Goal: Use online tool/utility: Utilize a website feature to perform a specific function

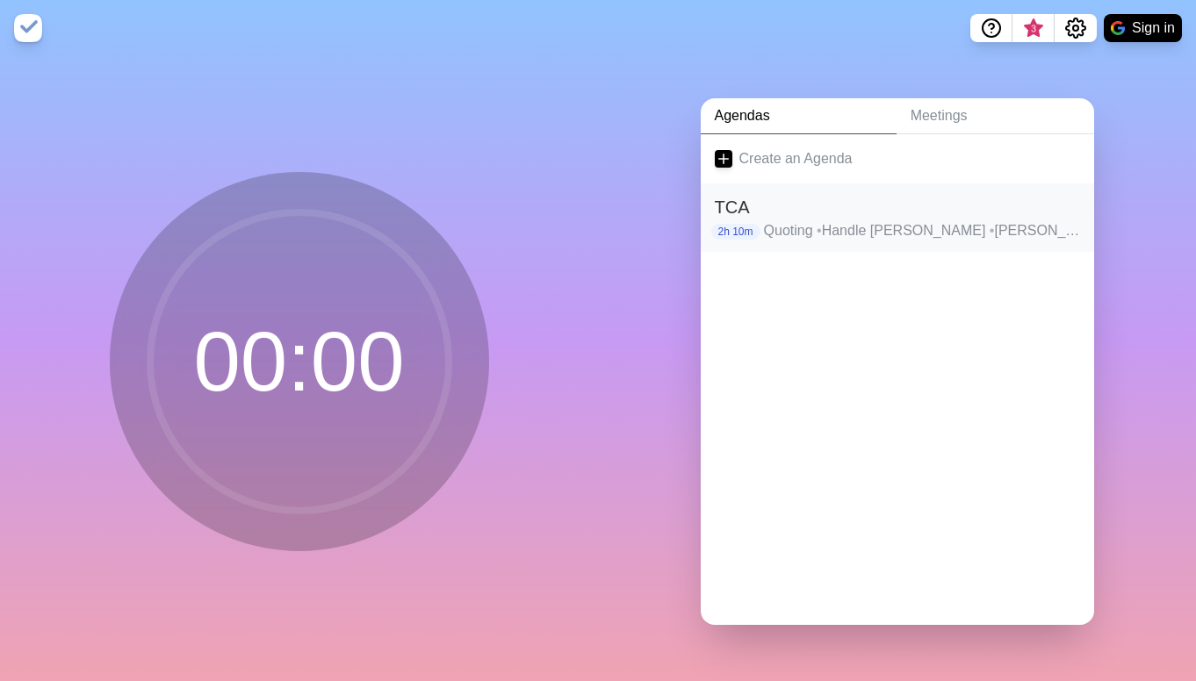
click at [834, 219] on h2 "TCA" at bounding box center [897, 207] width 365 height 26
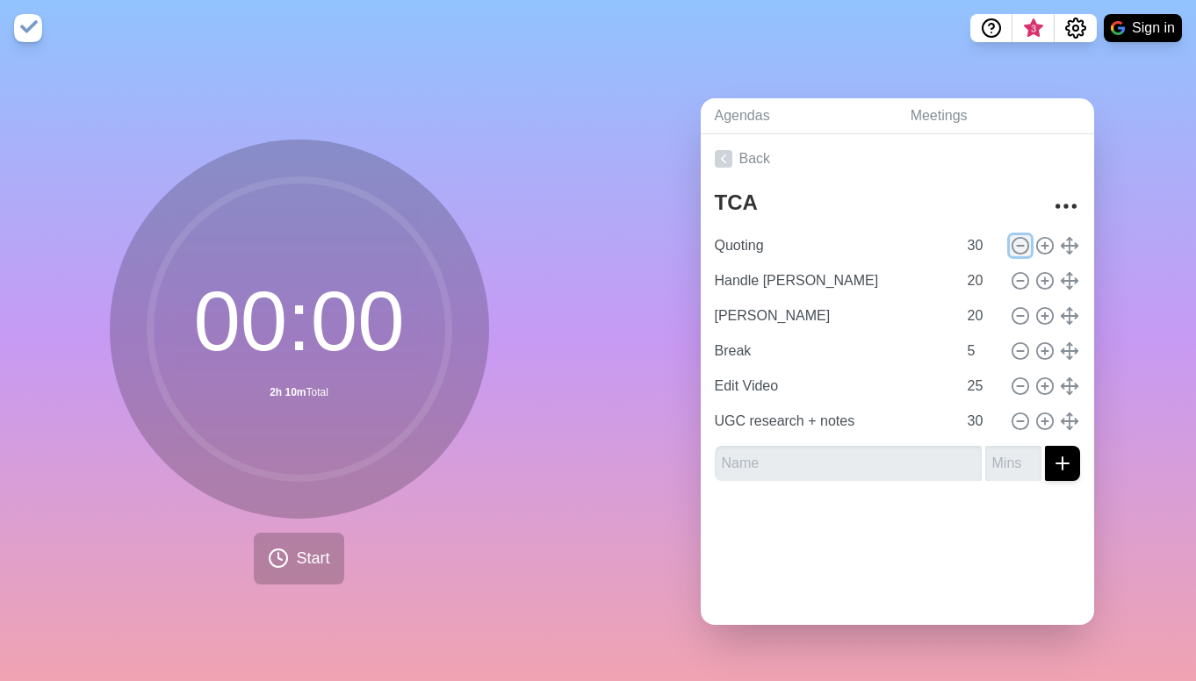
click at [862, 240] on icon at bounding box center [1019, 245] width 19 height 19
type input "Handle [PERSON_NAME]"
type input "20"
type input "[PERSON_NAME]"
type input "Break"
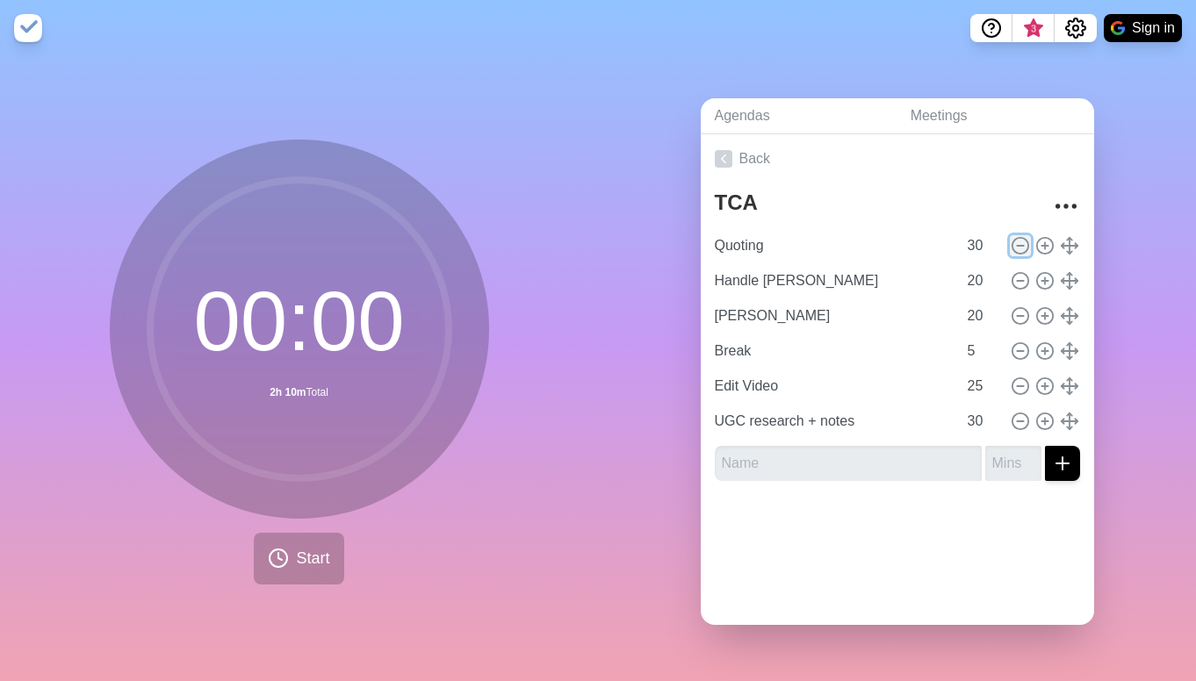
type input "5"
type input "Edit Video"
type input "25"
type input "UGC research + notes"
type input "30"
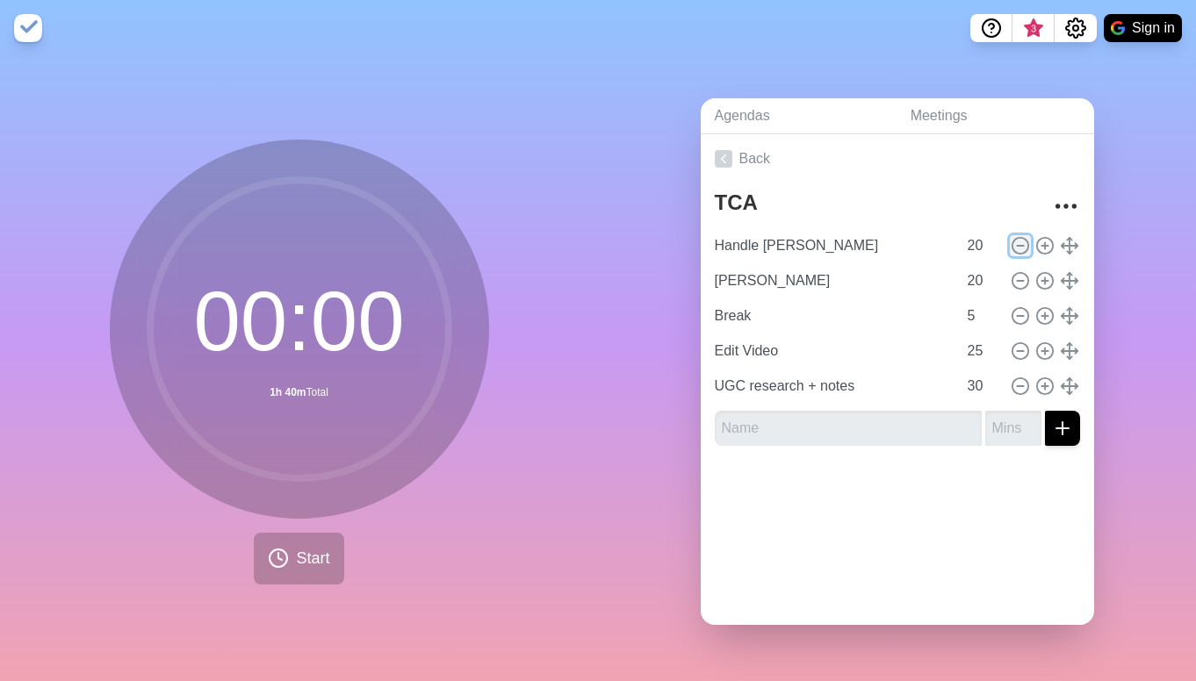
click at [862, 240] on icon at bounding box center [1019, 245] width 19 height 19
type input "[PERSON_NAME]"
type input "Break"
type input "5"
type input "Edit Video"
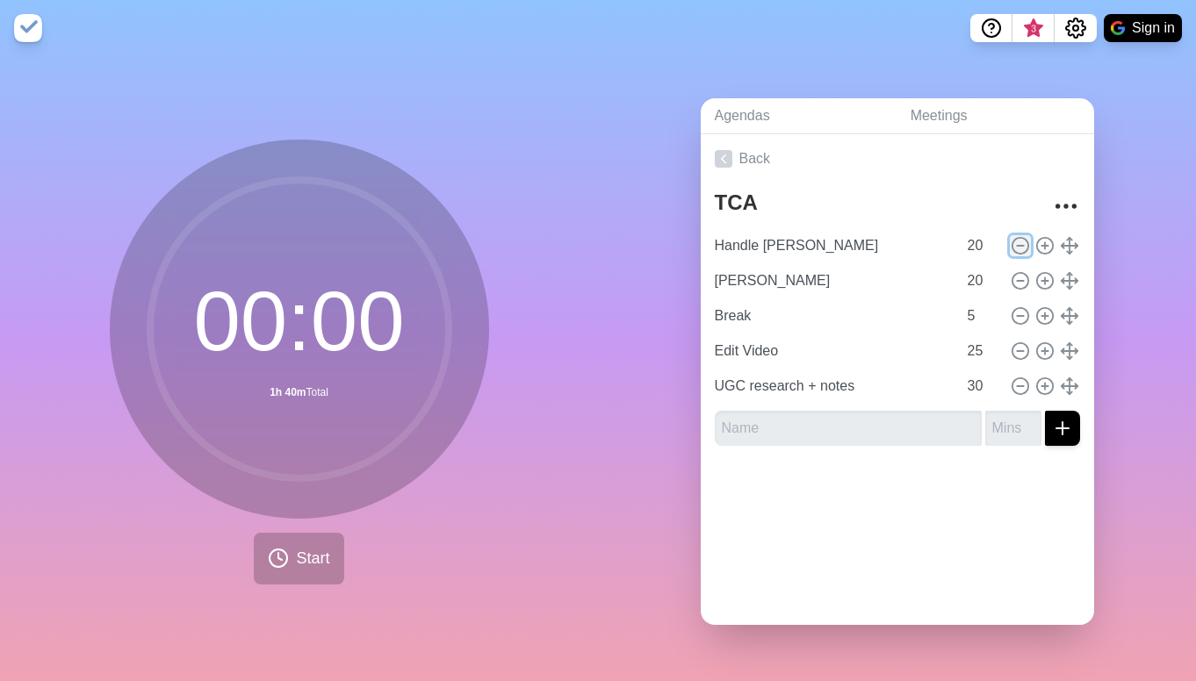
type input "25"
type input "UGC research + notes"
type input "30"
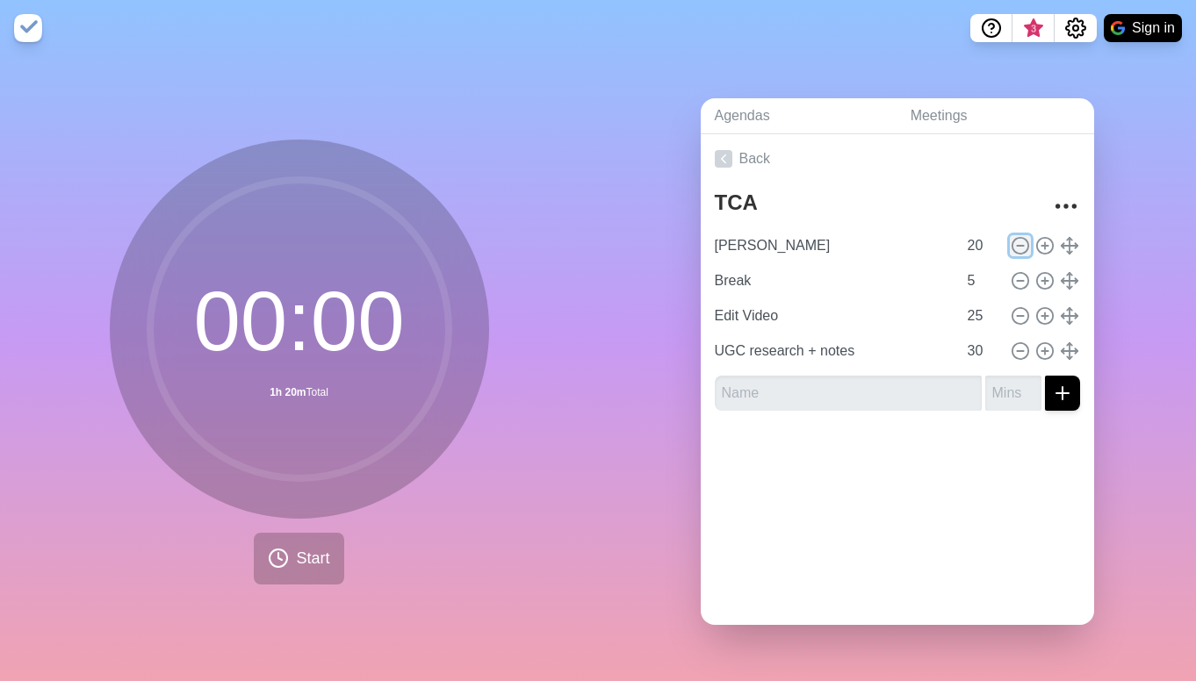
click at [862, 240] on icon at bounding box center [1019, 245] width 19 height 19
type input "Break"
type input "5"
type input "Edit Video"
type input "25"
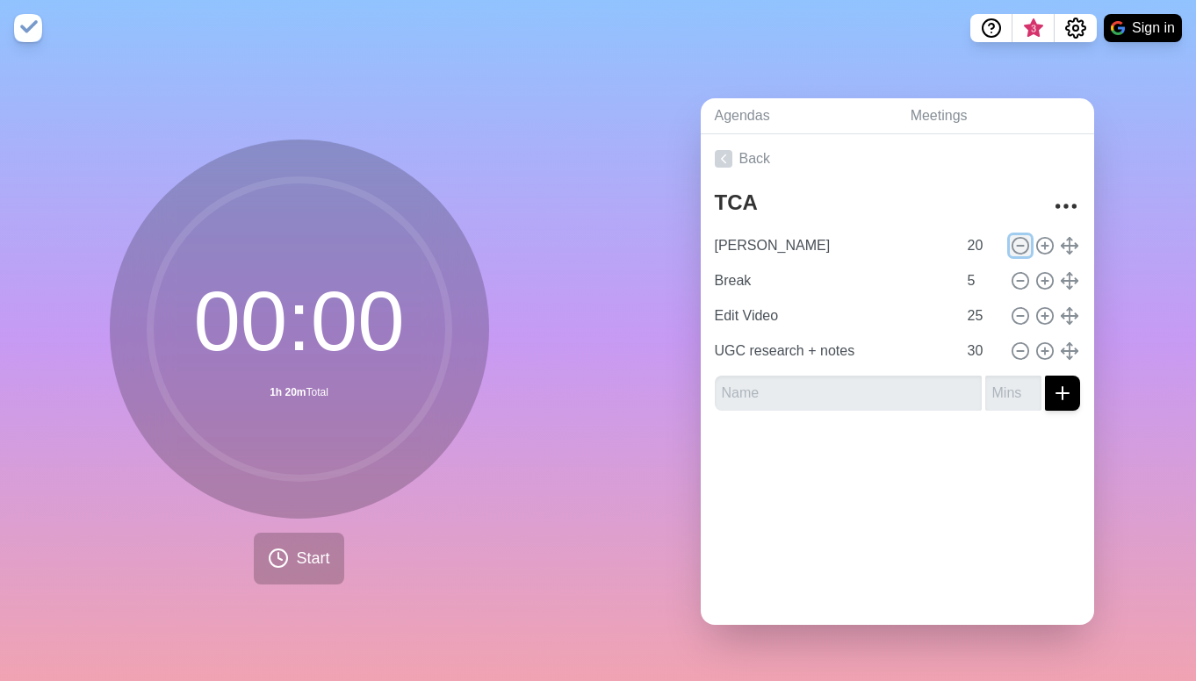
type input "UGC research + notes"
type input "30"
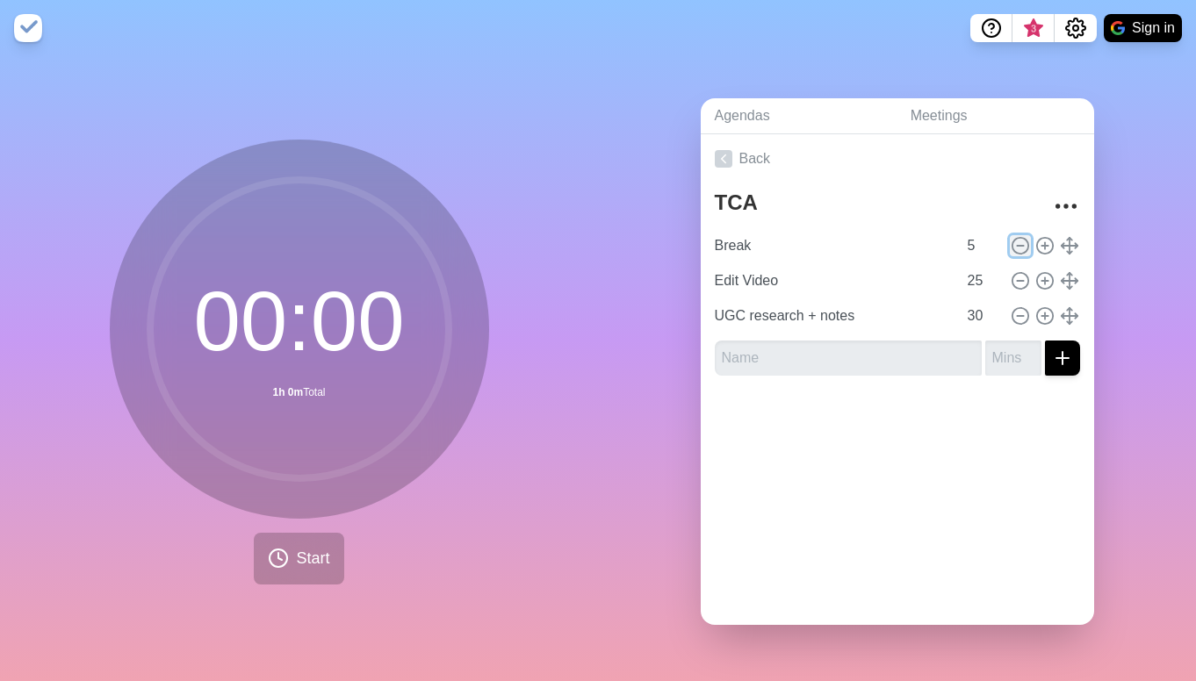
click at [862, 240] on icon at bounding box center [1019, 245] width 19 height 19
type input "Edit Video"
type input "25"
type input "UGC research + notes"
type input "30"
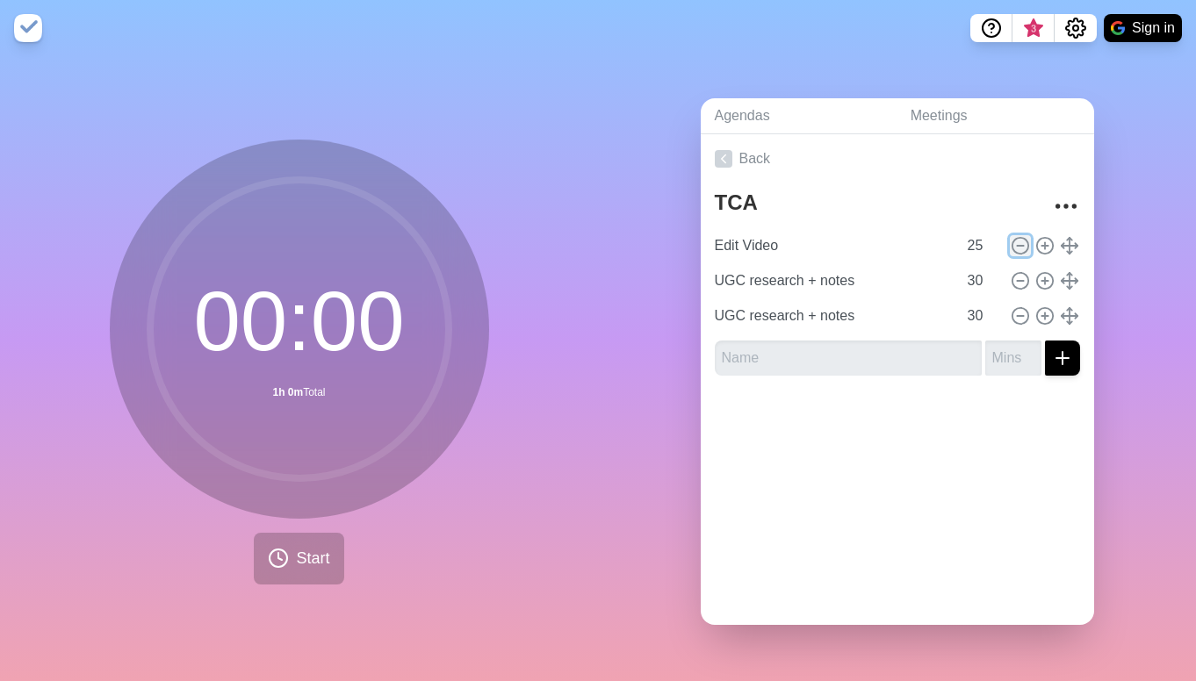
click at [862, 240] on icon at bounding box center [1019, 245] width 19 height 19
type input "UGC research + notes"
type input "30"
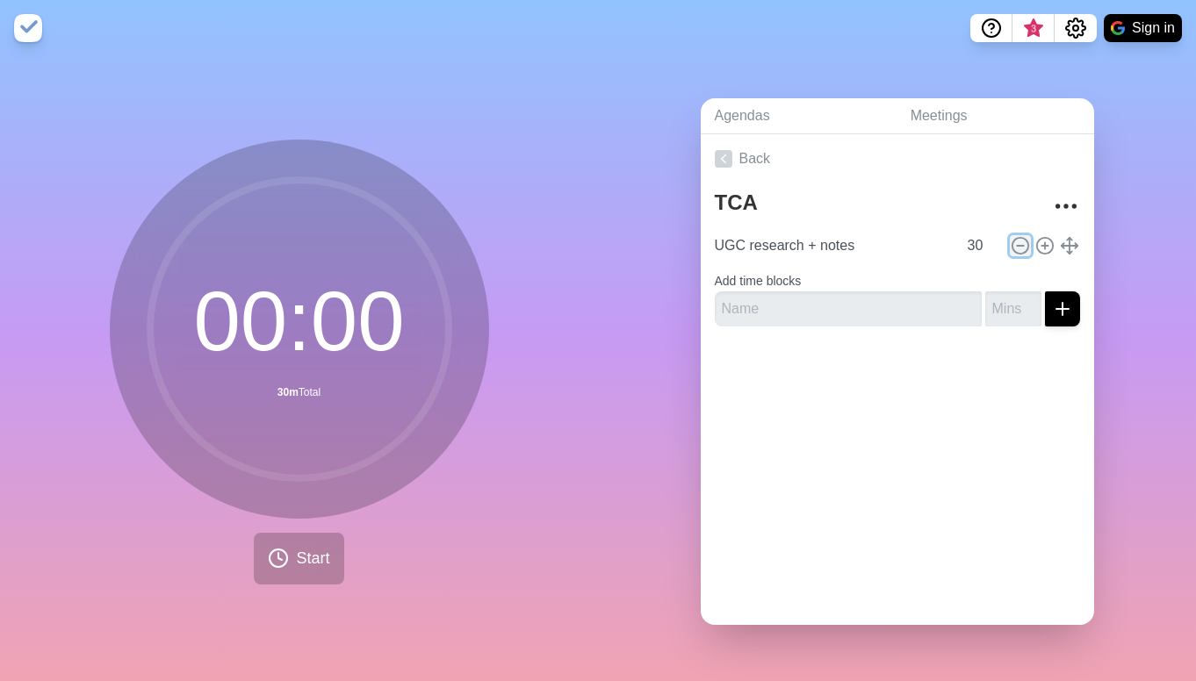
click at [862, 240] on icon at bounding box center [1019, 245] width 19 height 19
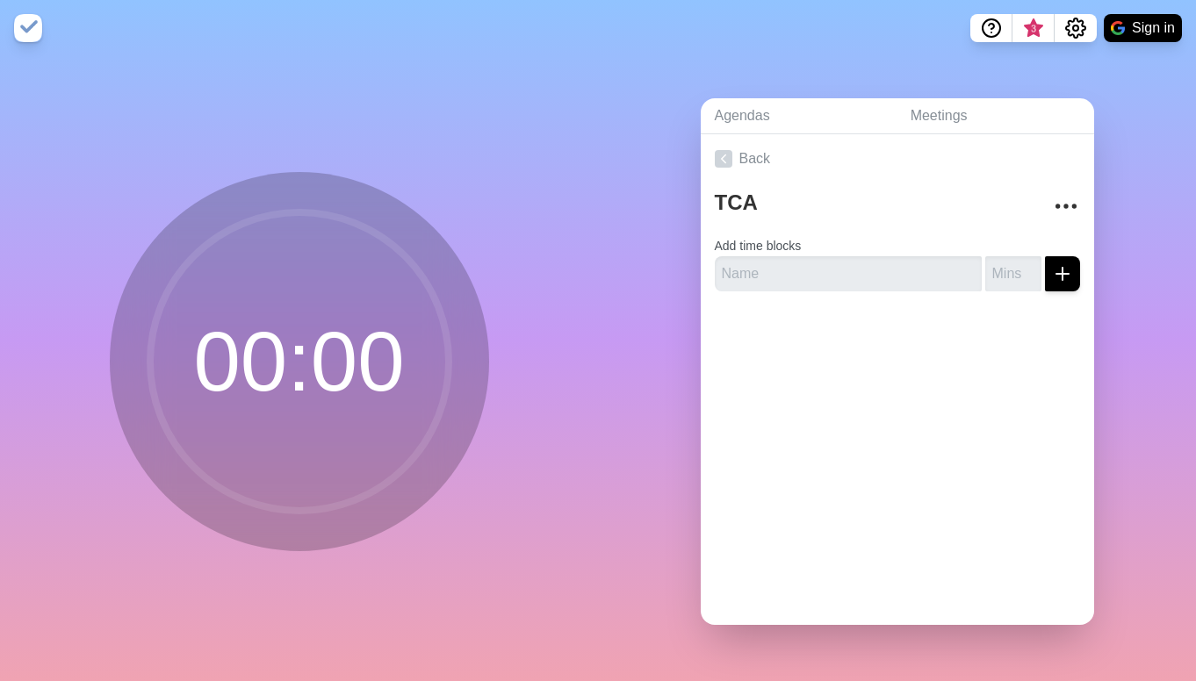
click at [862, 240] on form "Add time blocks" at bounding box center [897, 259] width 365 height 63
click at [845, 273] on input "text" at bounding box center [848, 273] width 267 height 35
type input "Handle [PERSON_NAME]"
type input "1"
click at [862, 266] on input "1" at bounding box center [1013, 273] width 56 height 35
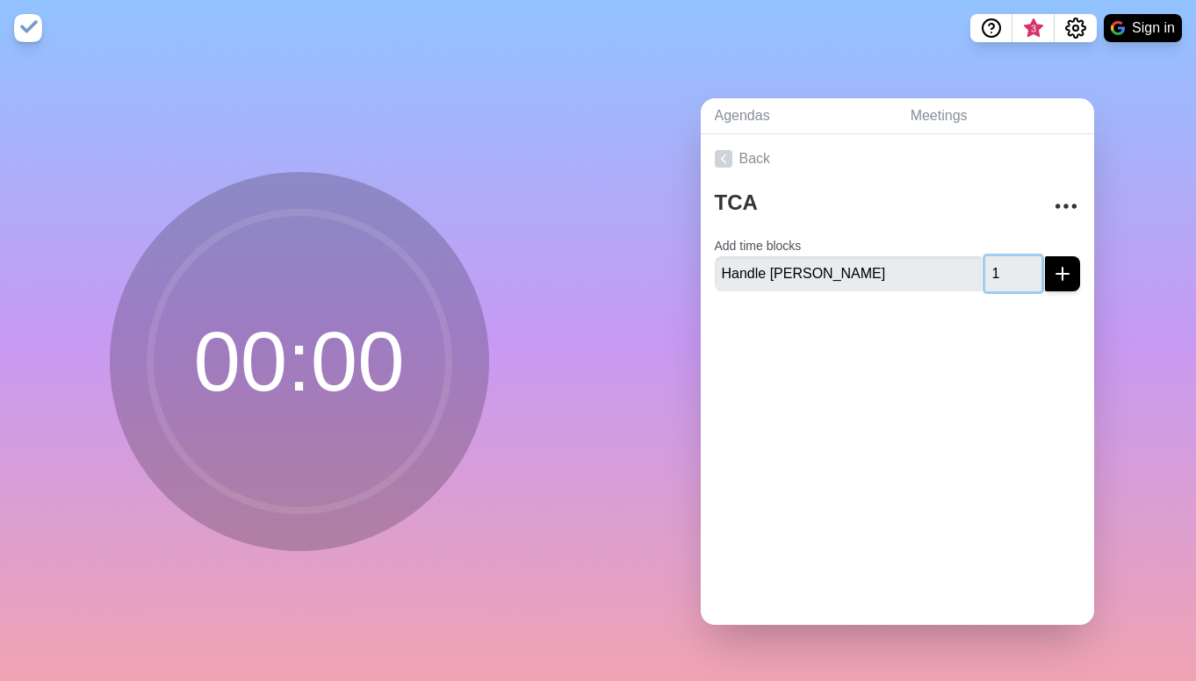
click at [862, 276] on input "1" at bounding box center [1013, 273] width 56 height 35
type input "30"
click at [862, 274] on button "submit" at bounding box center [1062, 273] width 35 height 35
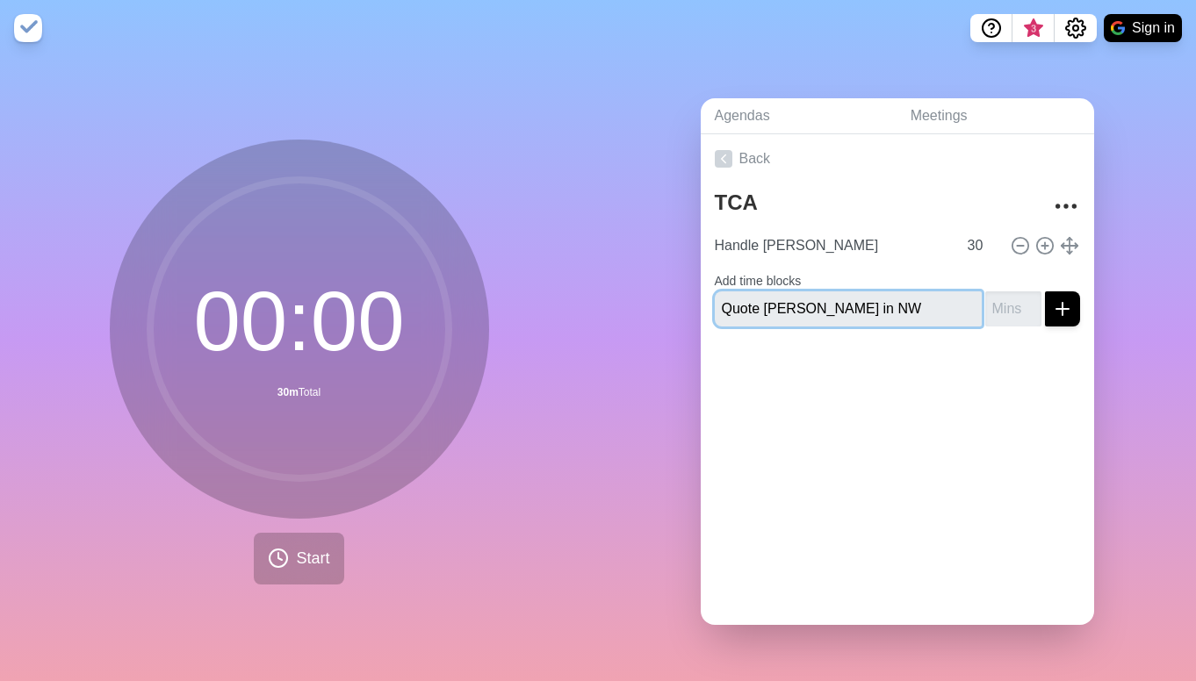
type input "Quote [PERSON_NAME] in NW"
click at [862, 304] on input "number" at bounding box center [1013, 308] width 56 height 35
type input "45"
click at [862, 313] on icon "submit" at bounding box center [1062, 308] width 21 height 21
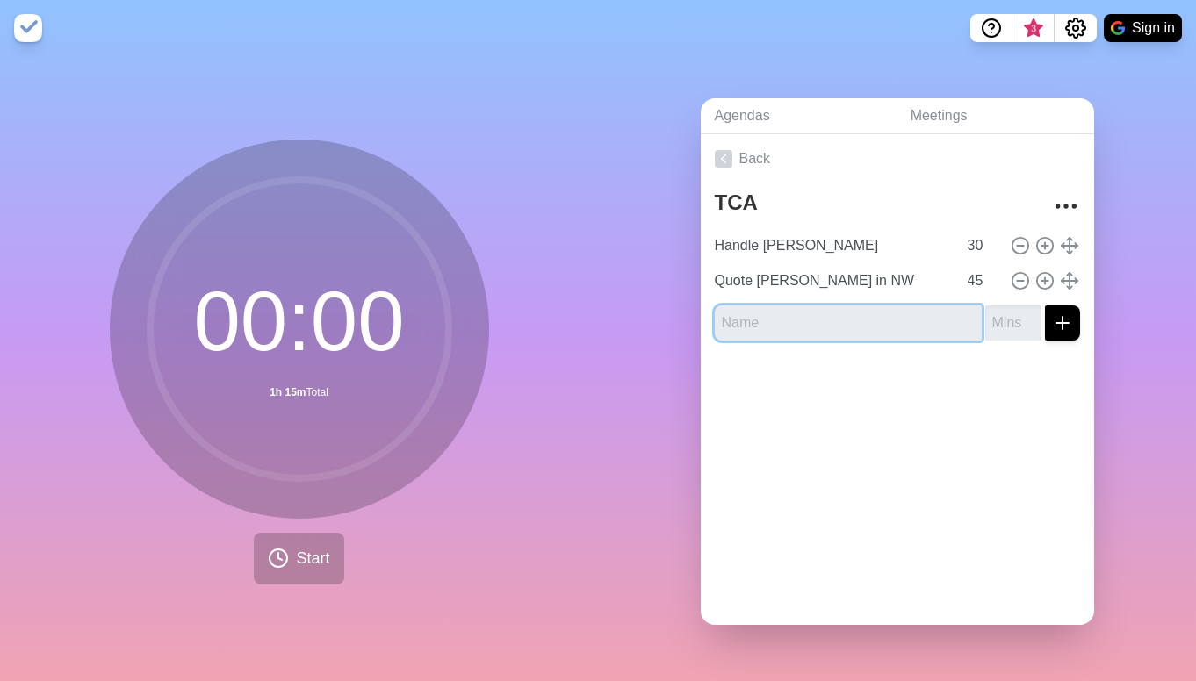
type input "S"
type input "Alarm System Checks"
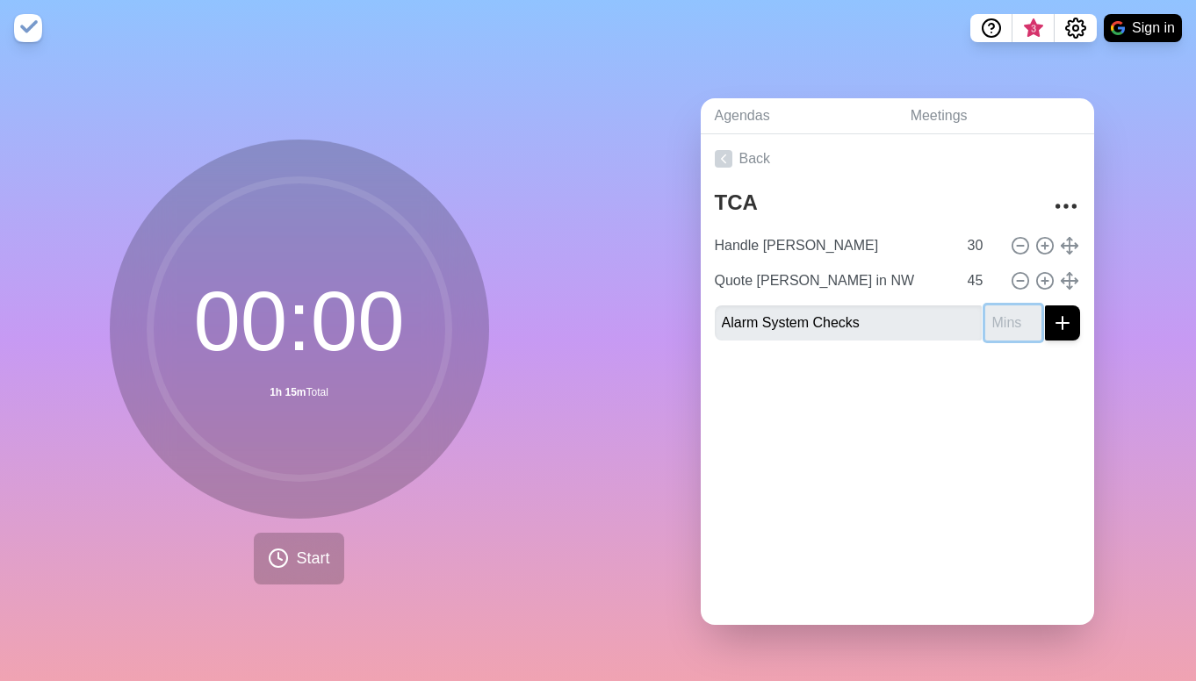
click at [862, 324] on input "number" at bounding box center [1013, 323] width 56 height 35
type input "30"
click at [862, 327] on button "submit" at bounding box center [1062, 323] width 35 height 35
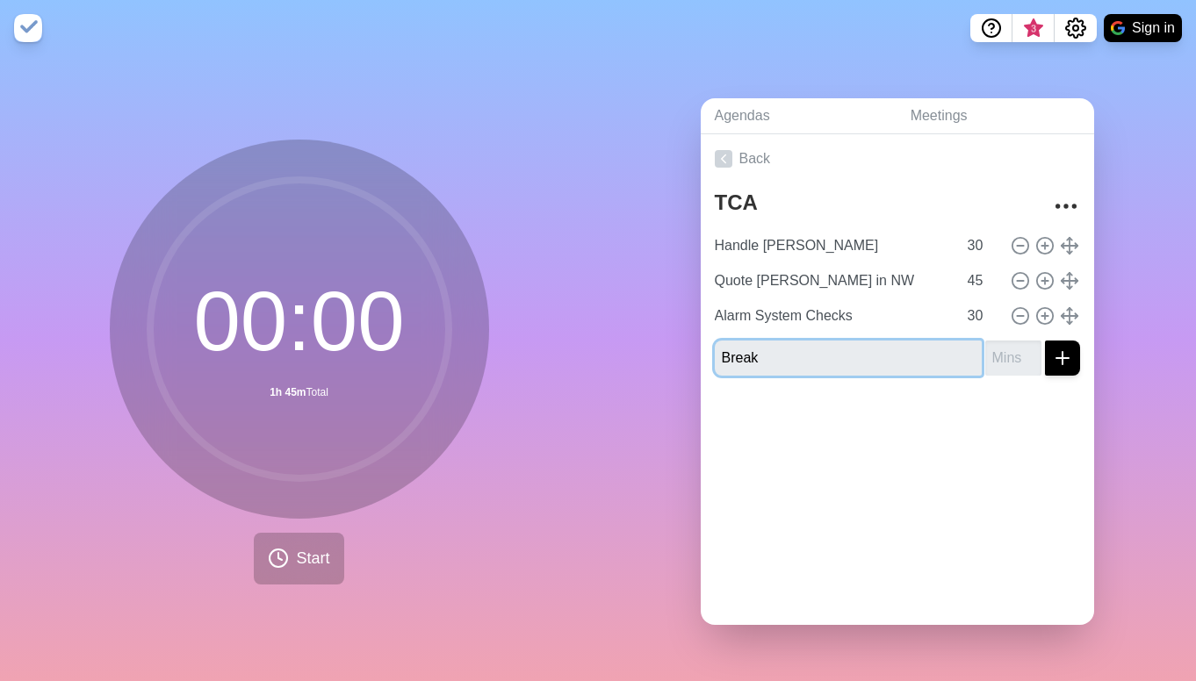
type input "Break"
click at [862, 367] on input "number" at bounding box center [1013, 358] width 56 height 35
type input "5"
click at [862, 422] on div at bounding box center [897, 425] width 393 height 70
click at [862, 361] on line "submit" at bounding box center [1062, 358] width 0 height 12
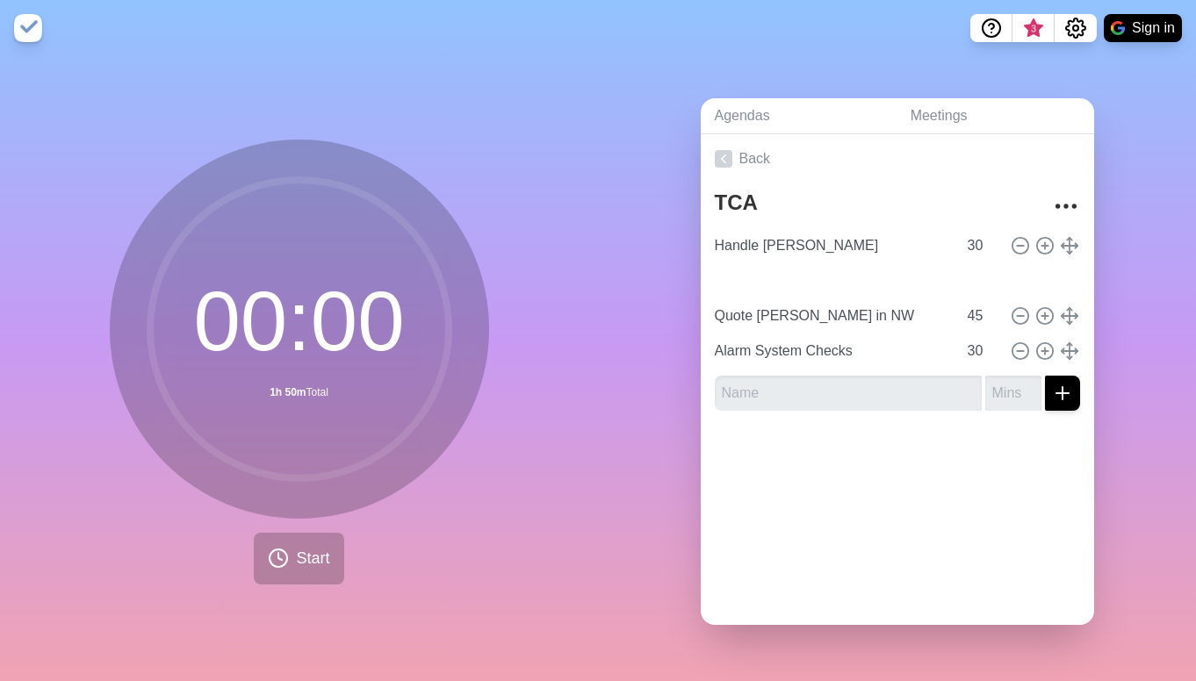
type input "Break"
type input "5"
type input "Quote [PERSON_NAME] in NW"
type input "45"
type input "Alarm System Checks"
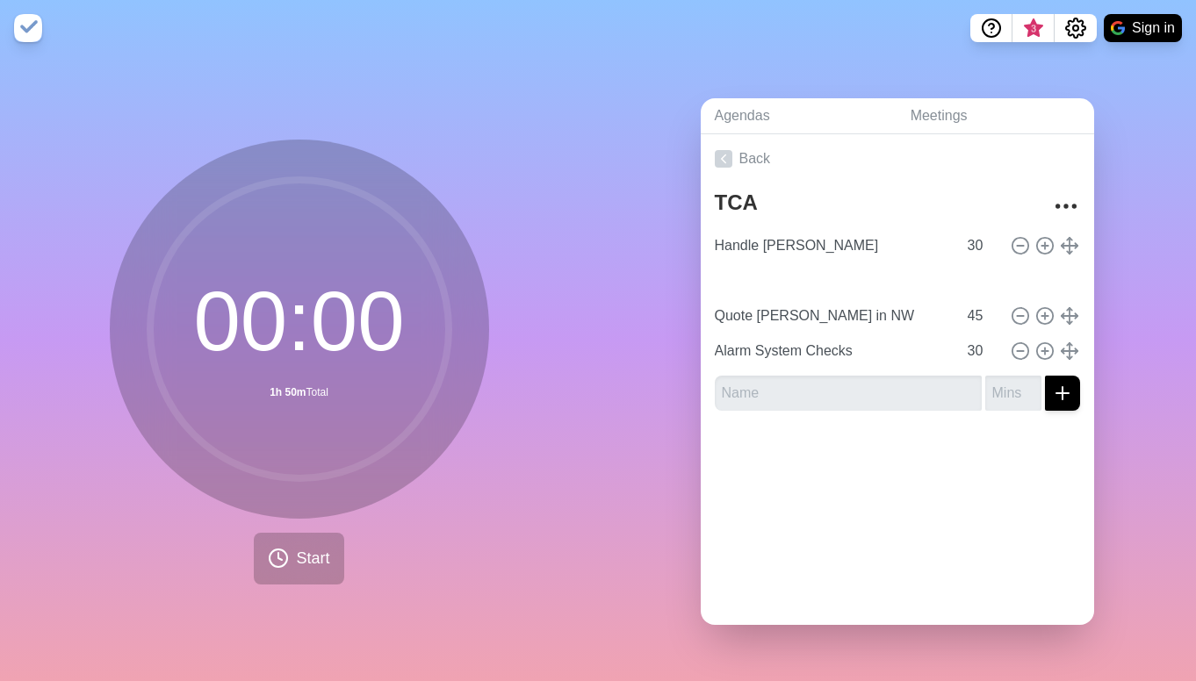
type input "30"
click at [862, 382] on input "text" at bounding box center [848, 393] width 267 height 35
type input "Break"
click at [862, 395] on input "number" at bounding box center [1013, 393] width 56 height 35
type input "5"
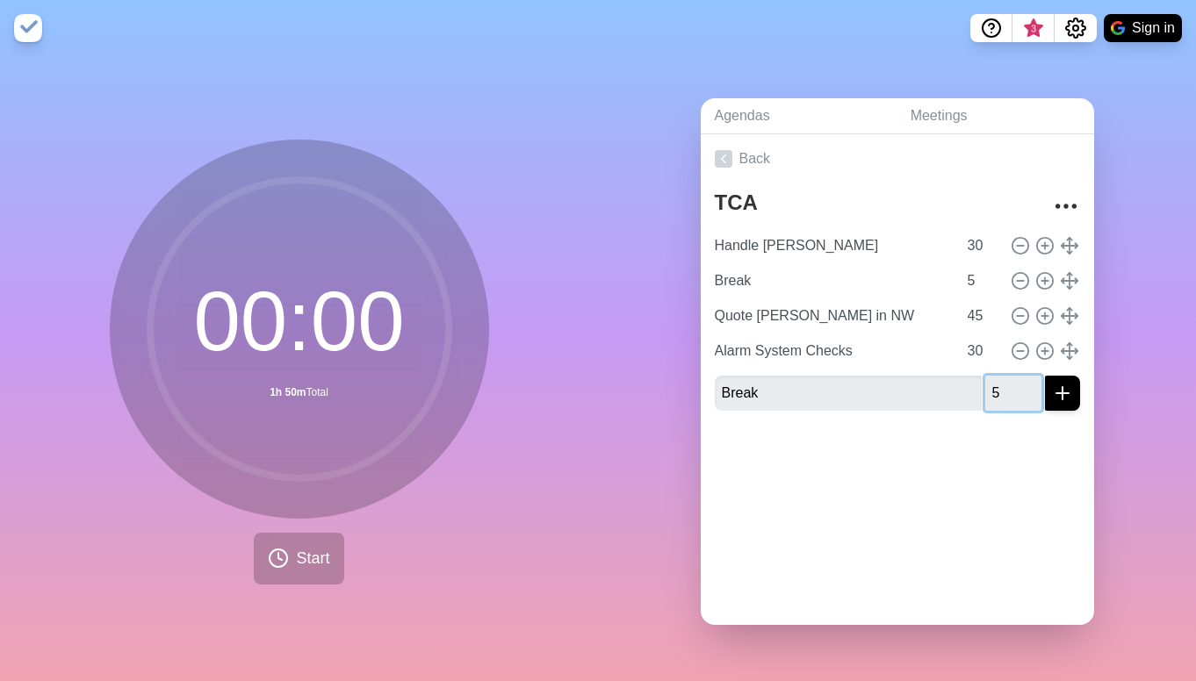
click at [862, 376] on button "submit" at bounding box center [1062, 393] width 35 height 35
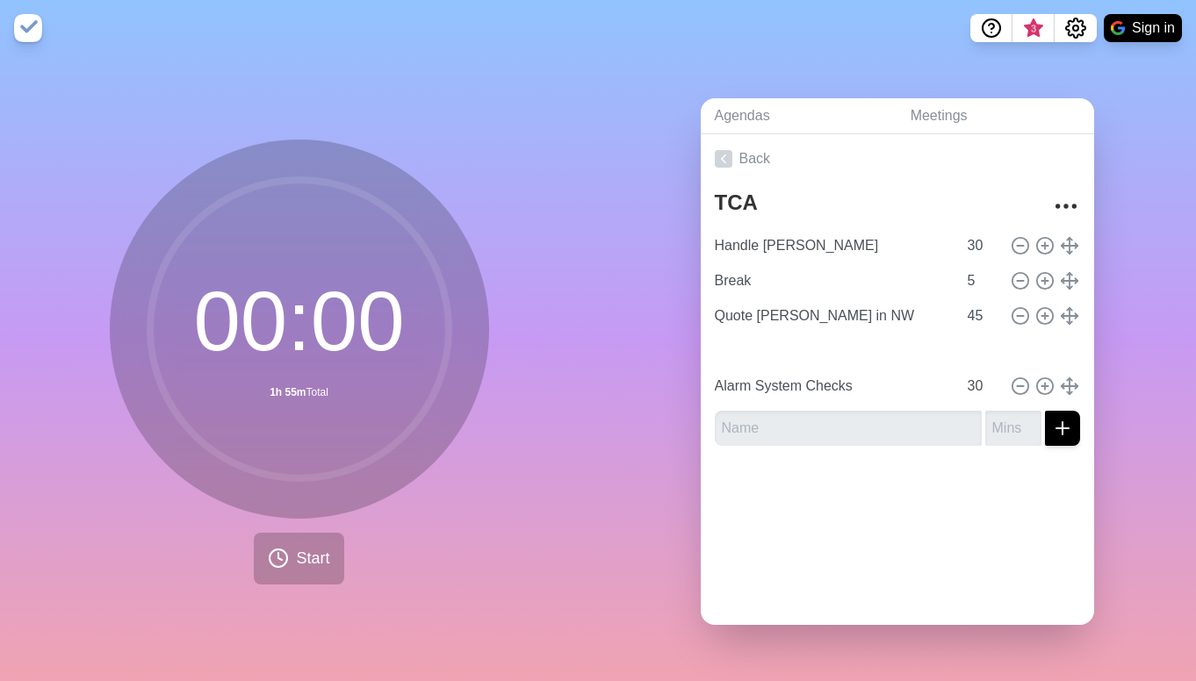
type input "Break"
type input "5"
type input "Alarm System Checks"
type input "30"
click at [862, 506] on div at bounding box center [897, 495] width 393 height 70
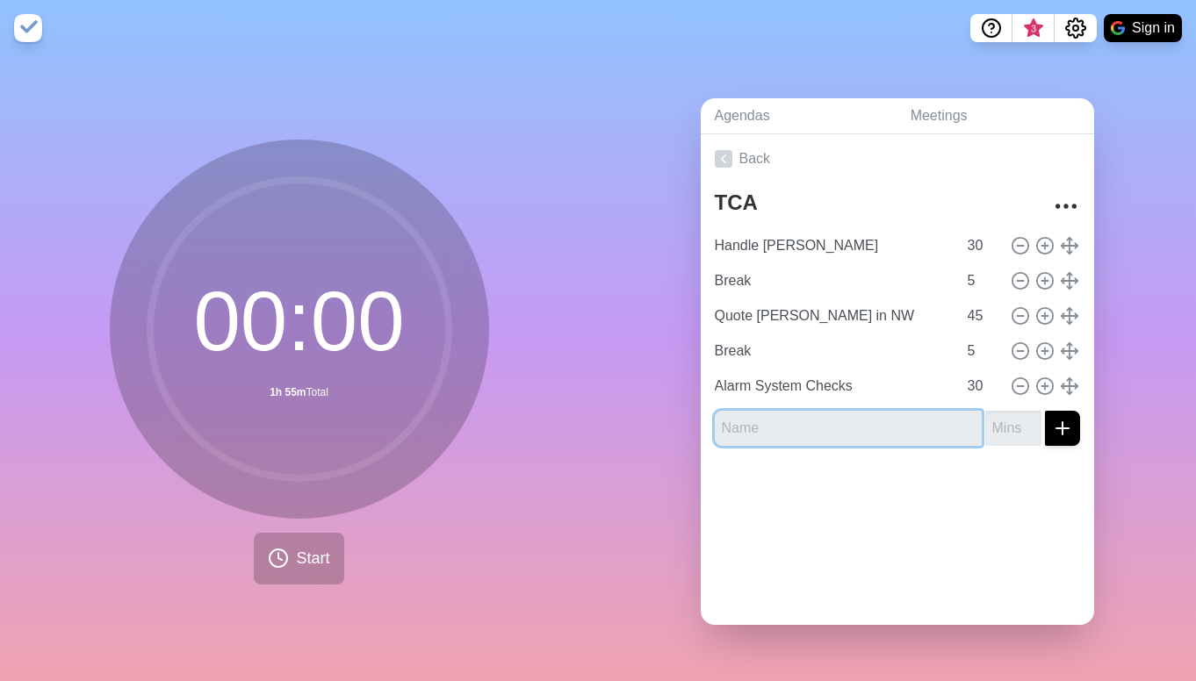
click at [862, 432] on input "text" at bounding box center [848, 428] width 267 height 35
type input "U"
type input "Edit Video"
click at [862, 431] on input "number" at bounding box center [1013, 428] width 56 height 35
type input "2"
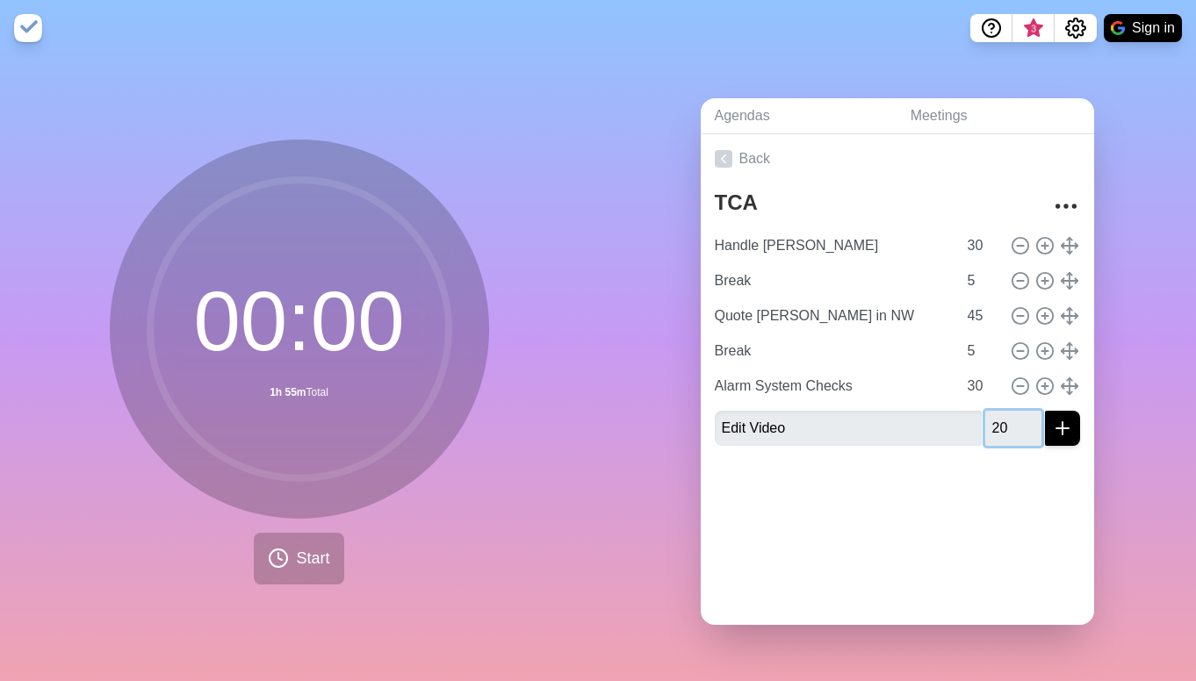
type input "20"
click at [862, 436] on icon "submit" at bounding box center [1062, 428] width 21 height 21
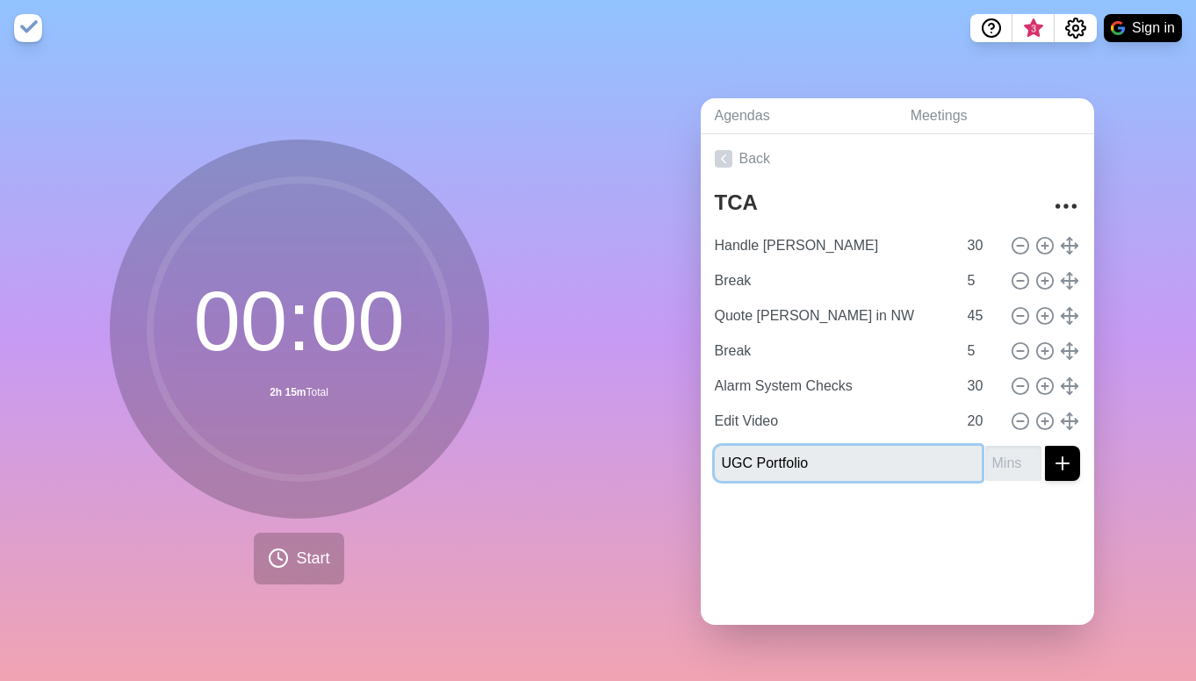
type input "UGC Portfolio"
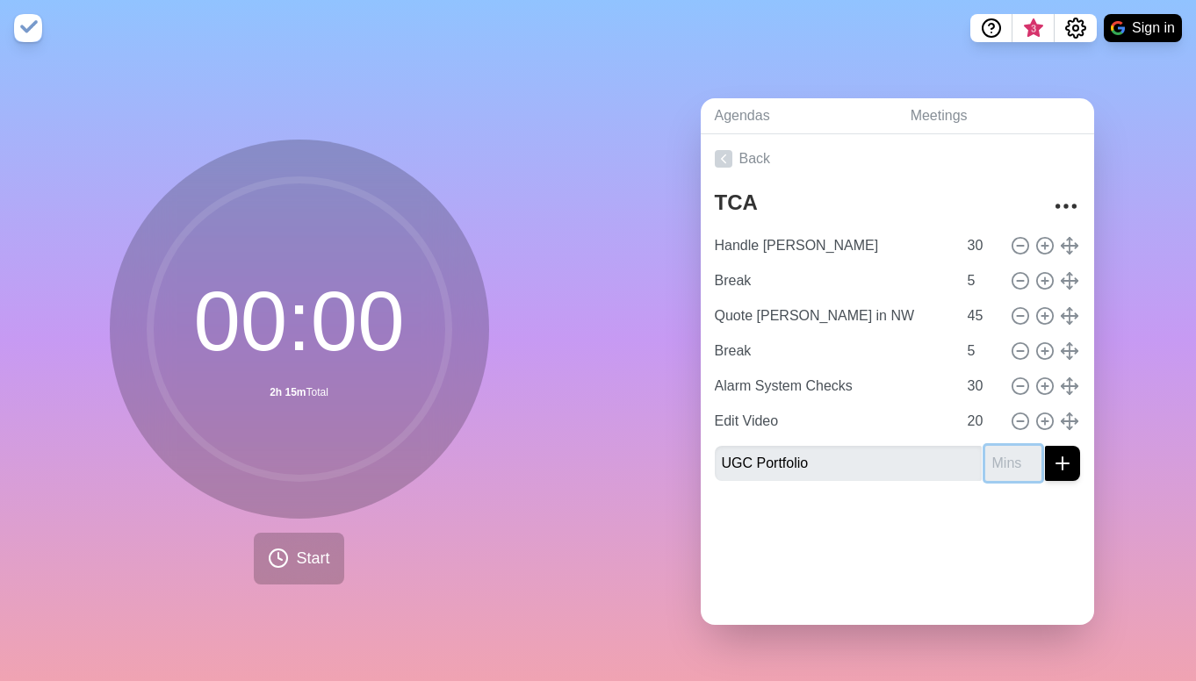
click at [862, 467] on input "number" at bounding box center [1013, 463] width 56 height 35
type input "2"
type input "20"
click at [862, 467] on button "submit" at bounding box center [1062, 463] width 35 height 35
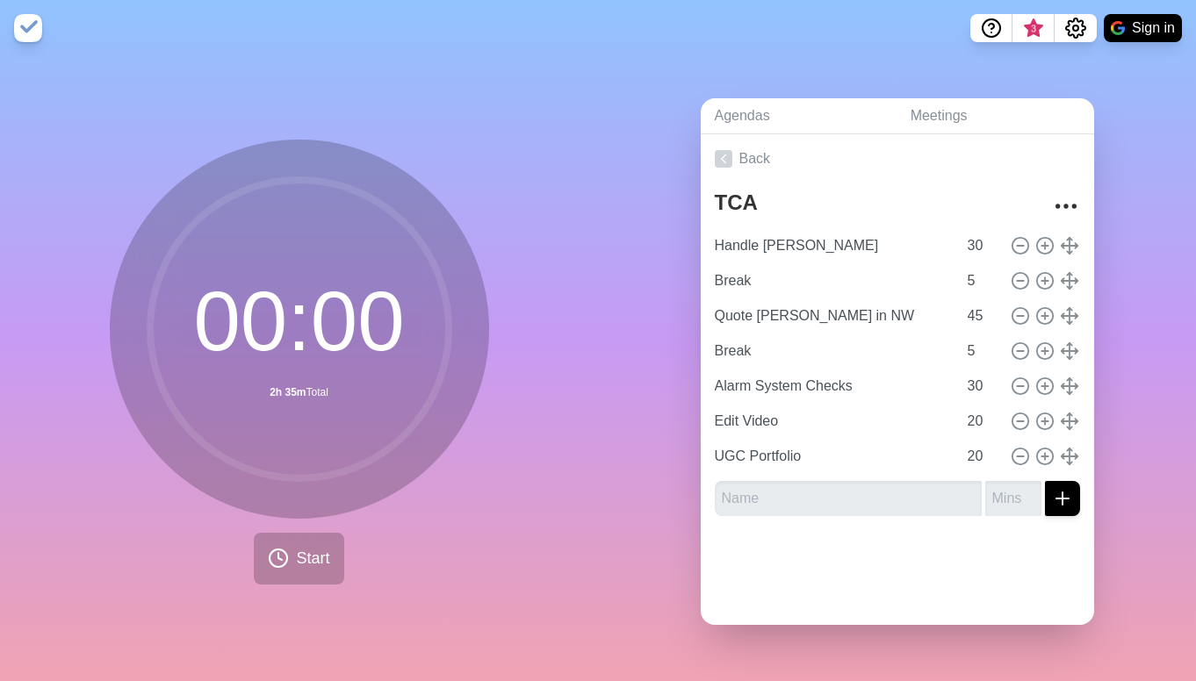
click at [862, 568] on div at bounding box center [897, 565] width 393 height 70
click at [305, 557] on span "Start" at bounding box center [312, 559] width 33 height 24
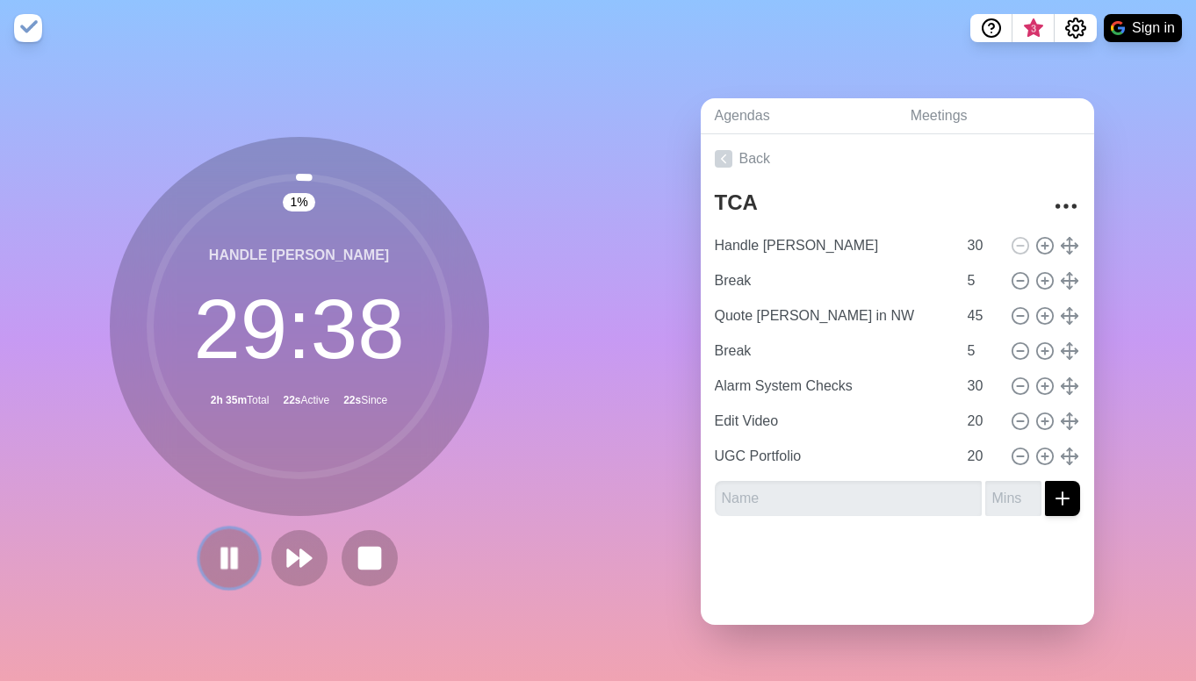
click at [234, 555] on rect at bounding box center [233, 558] width 5 height 19
click at [219, 574] on button at bounding box center [228, 558] width 59 height 59
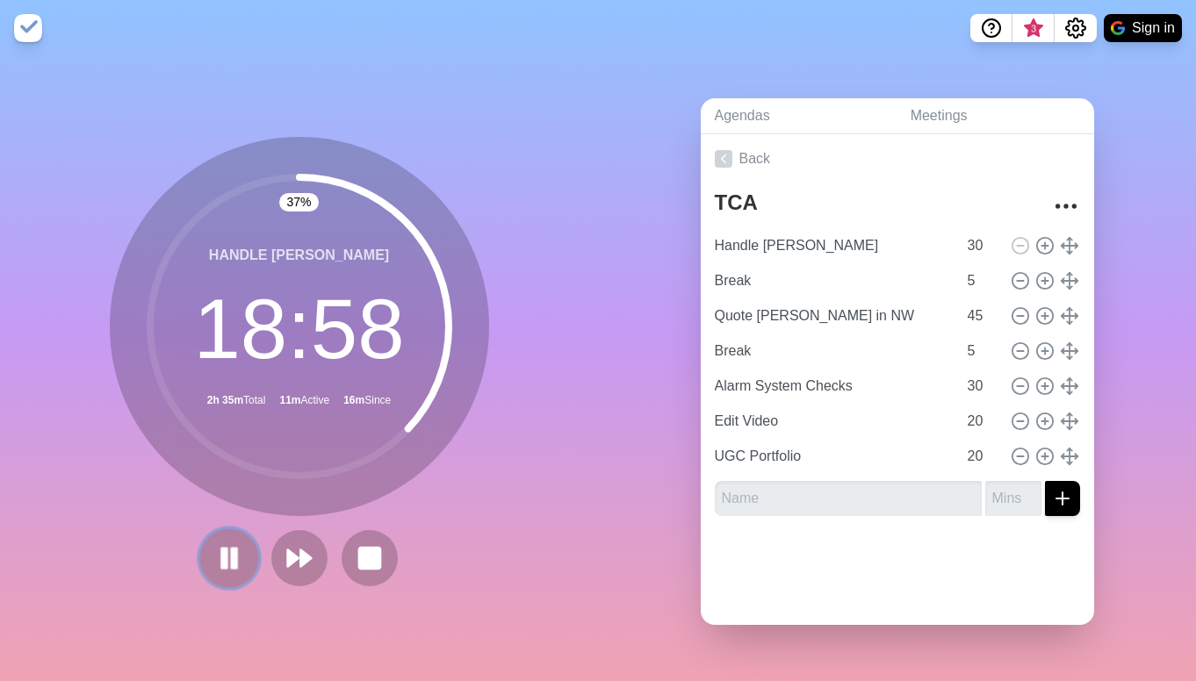
click at [219, 552] on icon at bounding box center [229, 558] width 30 height 30
